Goal: Task Accomplishment & Management: Manage account settings

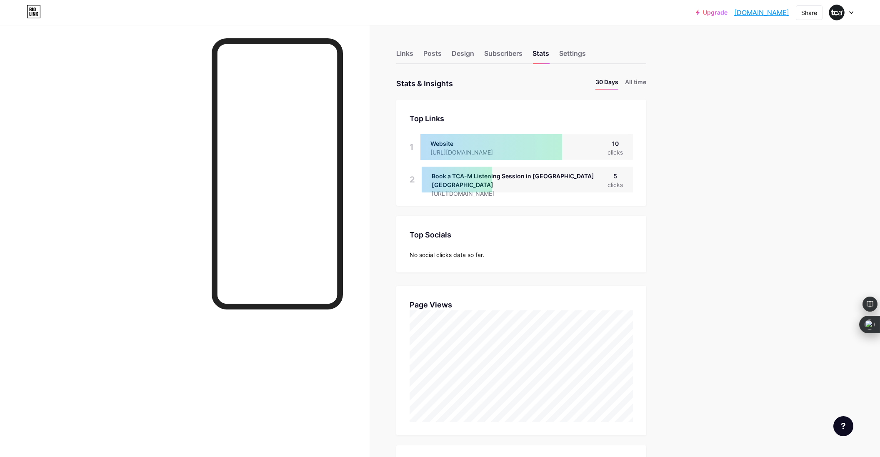
scroll to position [457, 880]
click at [409, 56] on div "Links" at bounding box center [404, 55] width 17 height 15
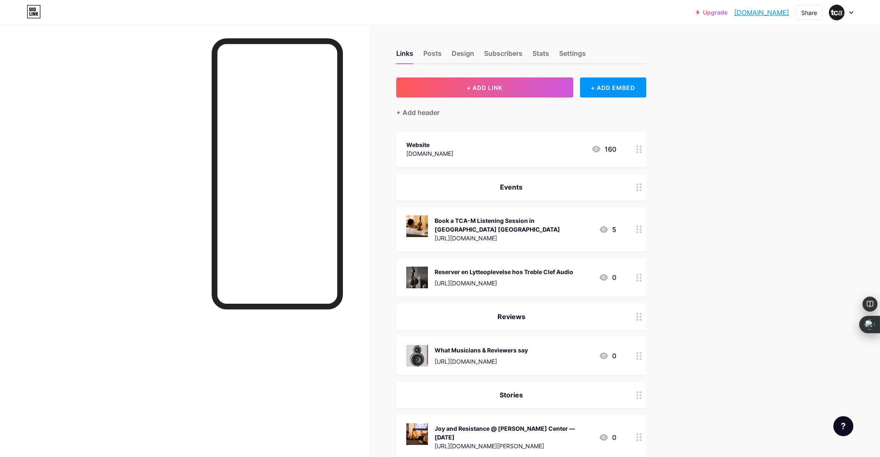
click at [513, 267] on div "Reserver en Lytteoplevelse hos Treble Clef Audio" at bounding box center [504, 271] width 139 height 9
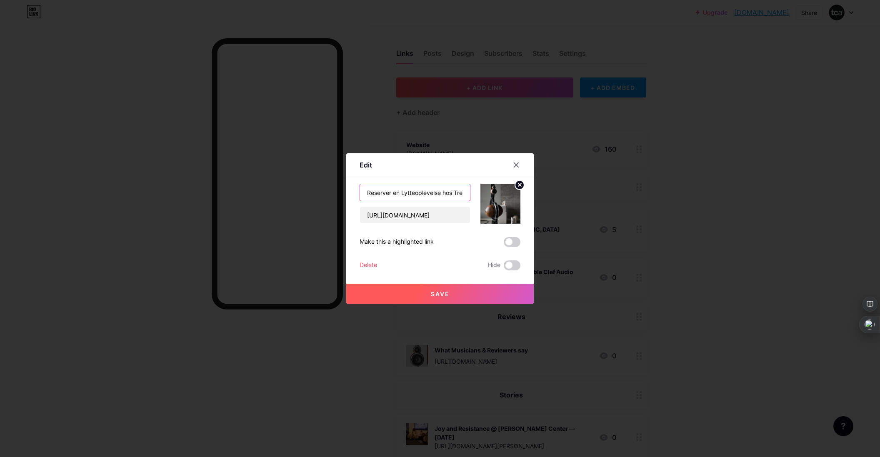
drag, startPoint x: 402, startPoint y: 194, endPoint x: 350, endPoint y: 188, distance: 52.4
click at [350, 188] on div "Edit Content YouTube Play YouTube video without leaving your page. ADD Vimeo Pl…" at bounding box center [439, 228] width 187 height 150
click at [466, 195] on input "oplevelse hos Treble Clef Audio" at bounding box center [415, 192] width 110 height 17
type input "oplevelse hos Treble Clef Audio (Jyllinge)"
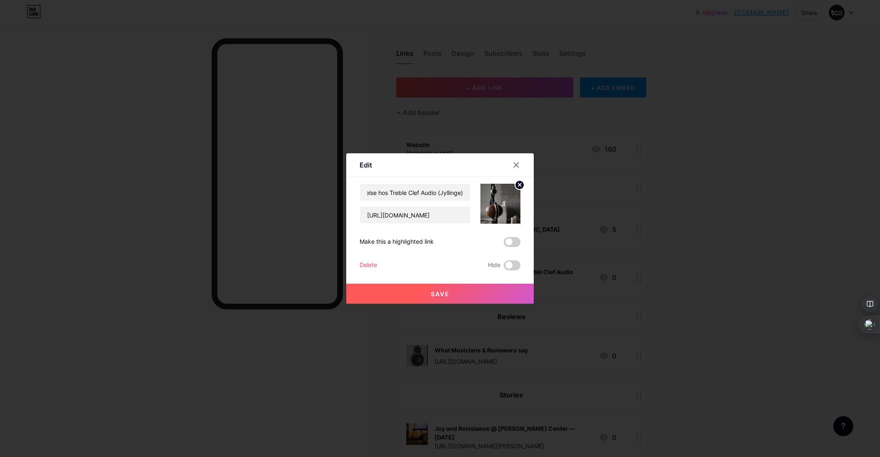
scroll to position [0, 0]
click at [438, 295] on span "Save" at bounding box center [440, 293] width 19 height 7
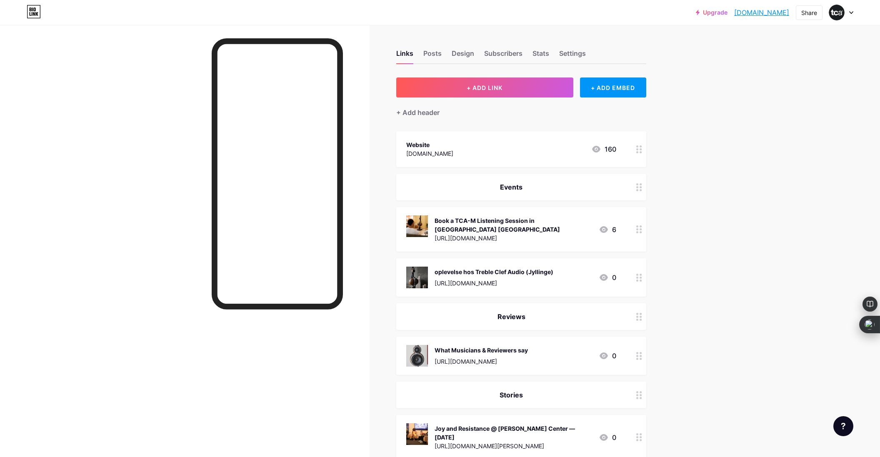
click at [504, 267] on div "oplevelse hos Treble Clef Audio (Jyllinge)" at bounding box center [494, 271] width 119 height 9
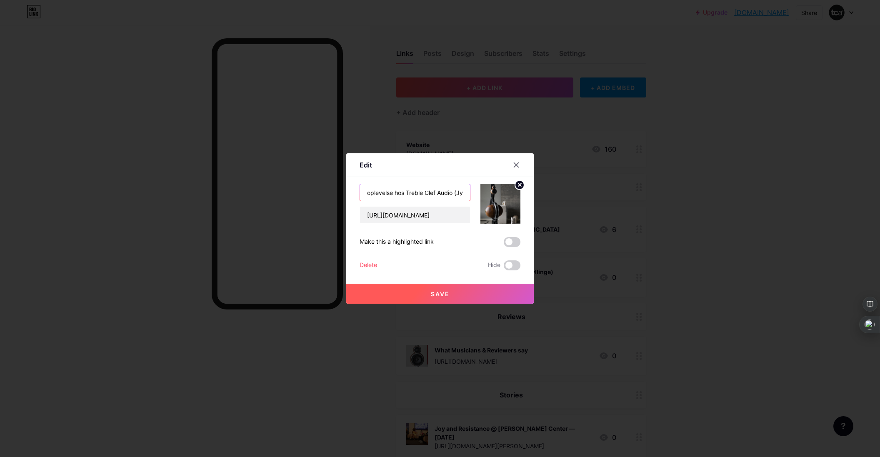
click at [367, 194] on input "oplevelse hos Treble Clef Audio (Jyllinge)" at bounding box center [415, 192] width 110 height 17
type input "Book oplevelse hos Treble Clef Audio (Jyllinge)"
click at [451, 291] on button "Save" at bounding box center [439, 294] width 187 height 20
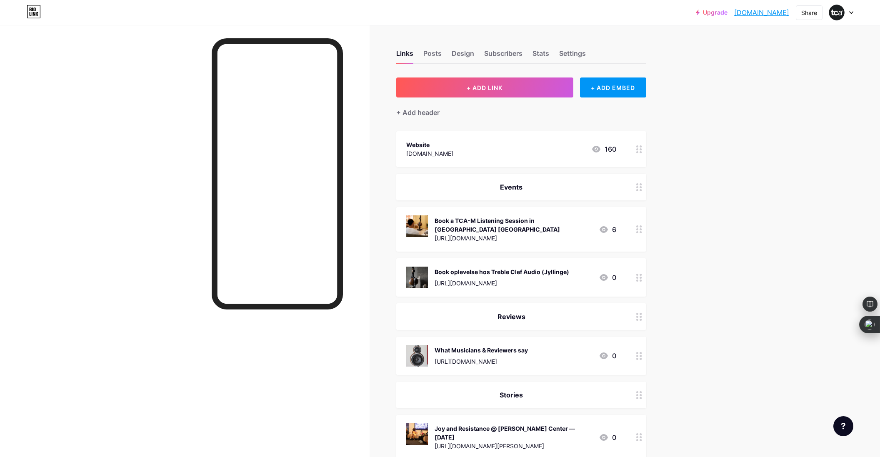
click at [454, 267] on div "Book oplevelse hos Treble Clef Audio (Jyllinge)" at bounding box center [502, 271] width 135 height 9
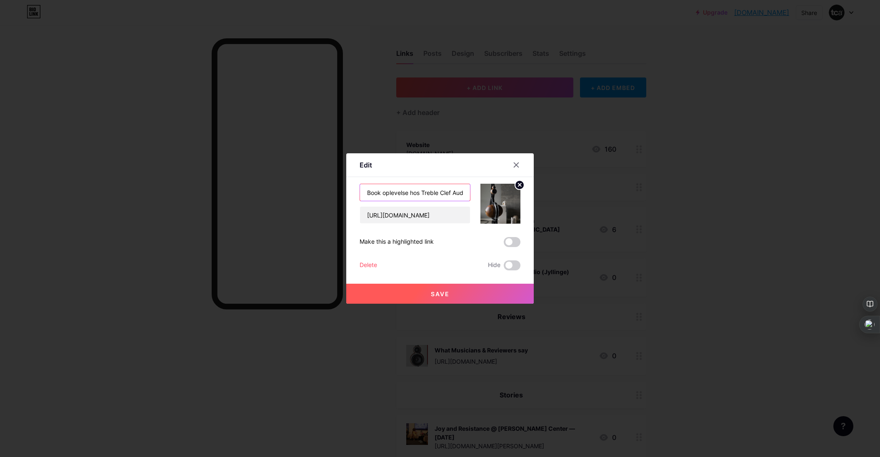
click at [382, 194] on input "Book oplevelse hos Treble Clef Audio (Jyllinge)" at bounding box center [415, 192] width 110 height 17
type input "Book lytteoplevelse hos Treble Clef Audio (Jyllinge)"
click at [440, 293] on span "Save" at bounding box center [440, 293] width 19 height 7
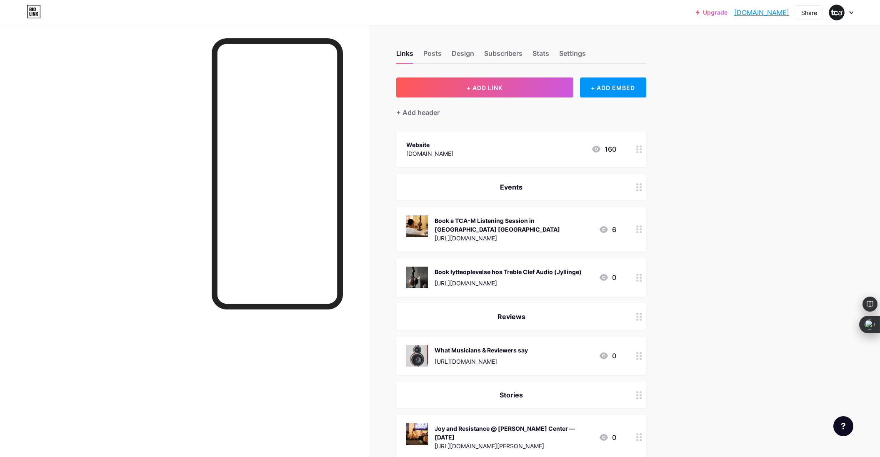
click at [453, 267] on div "Book lytteoplevelse hos Treble Clef Audio (Jyllinge)" at bounding box center [508, 271] width 147 height 9
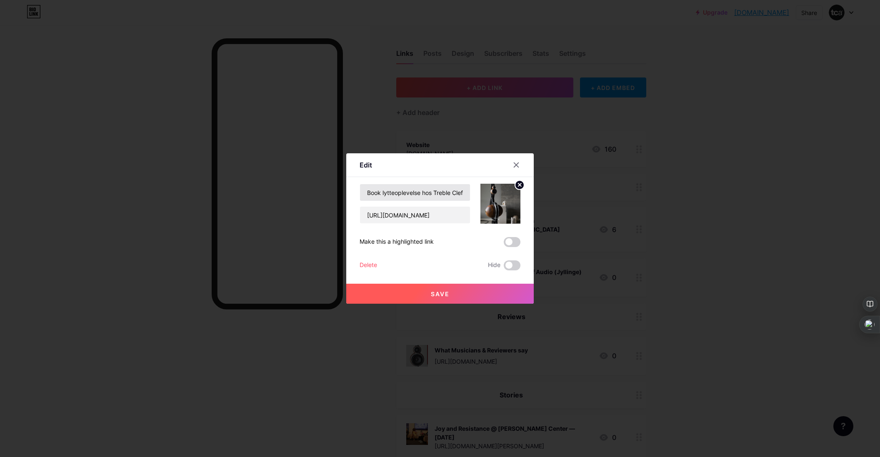
scroll to position [0, 46]
click at [440, 194] on input "Book lytteoplevelse hos Treble Clef Audio (Jyllinge)" at bounding box center [415, 192] width 110 height 17
type input "Book lytteoplevelse hos Treble Clef Audio (4040 Jyllinge)"
click at [444, 295] on span "Save" at bounding box center [440, 293] width 19 height 7
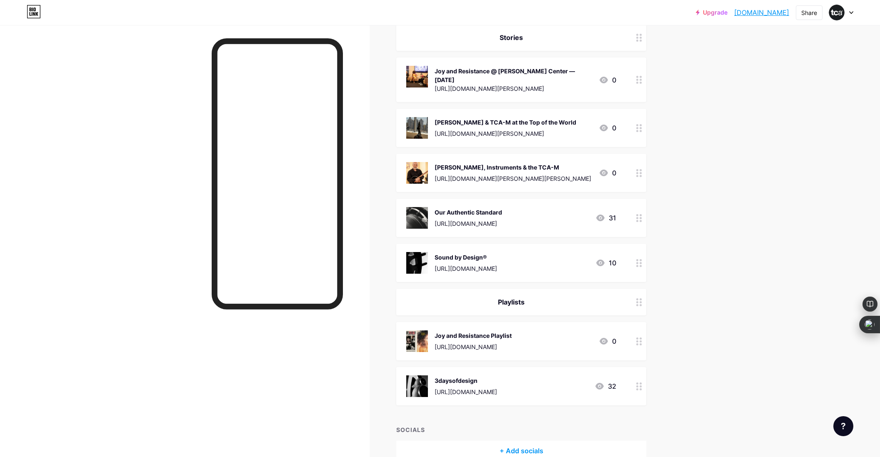
scroll to position [402, 0]
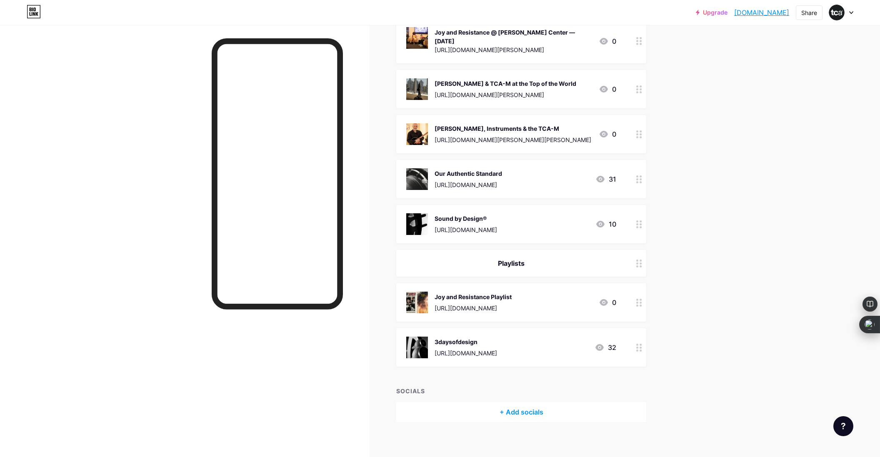
click at [456, 339] on div "3daysofdesign" at bounding box center [466, 341] width 62 height 9
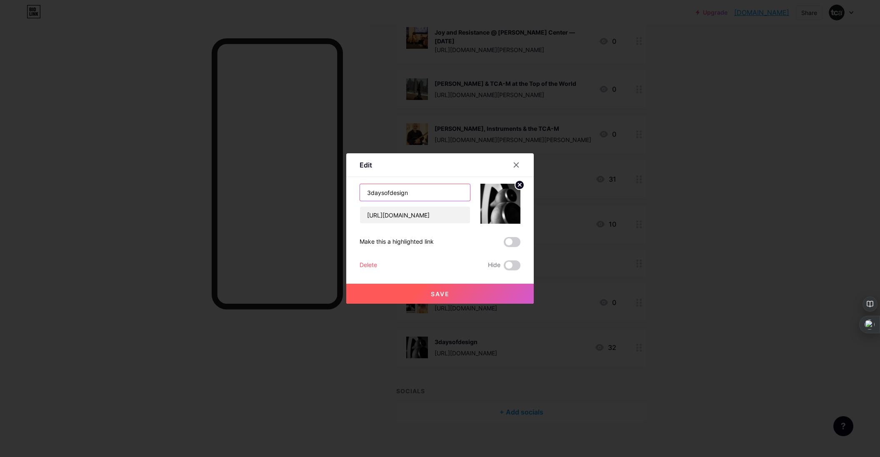
click at [435, 195] on input "3daysofdesign" at bounding box center [415, 192] width 110 height 17
type input "3daysofdesign 2025"
click at [440, 297] on span "Save" at bounding box center [440, 293] width 19 height 7
